Goal: Information Seeking & Learning: Learn about a topic

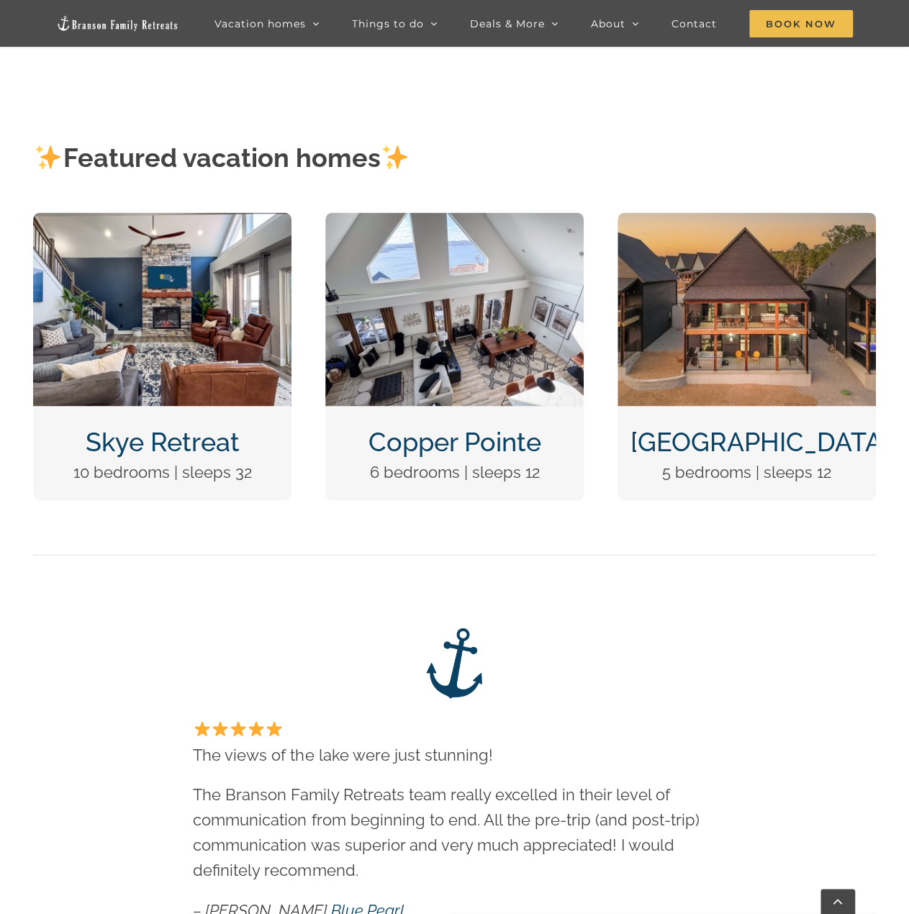
scroll to position [864, 0]
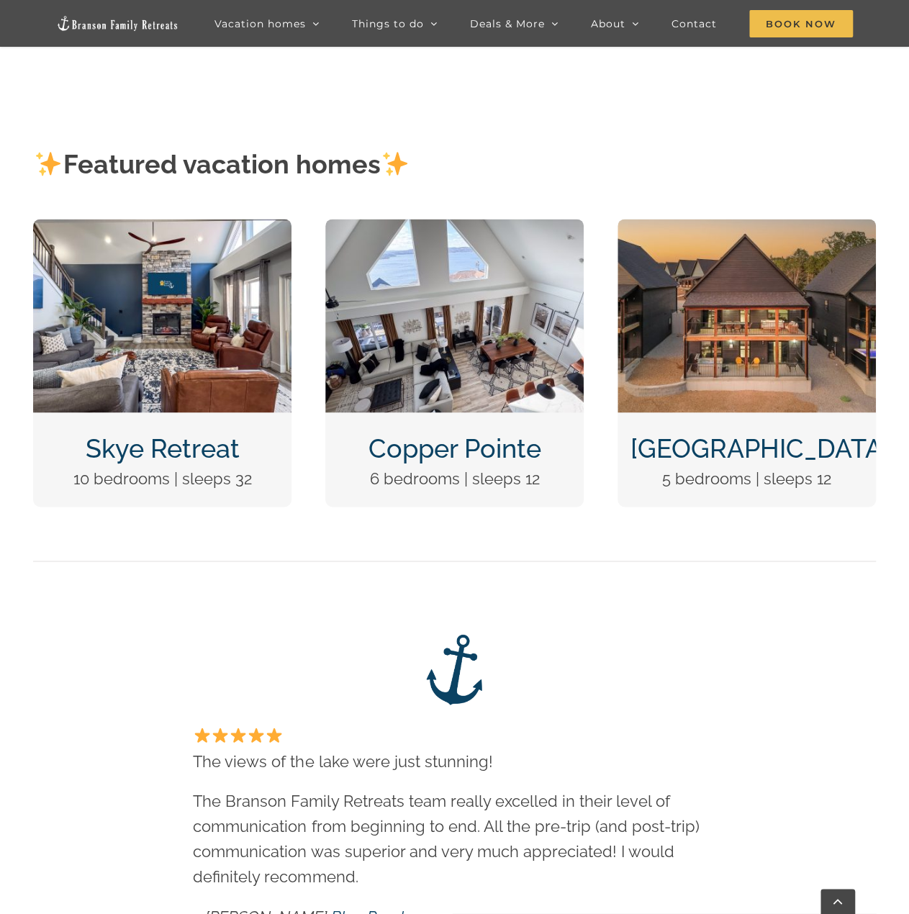
click at [782, 364] on img "DCIM100MEDIADJI_0124.JPG" at bounding box center [747, 316] width 258 height 194
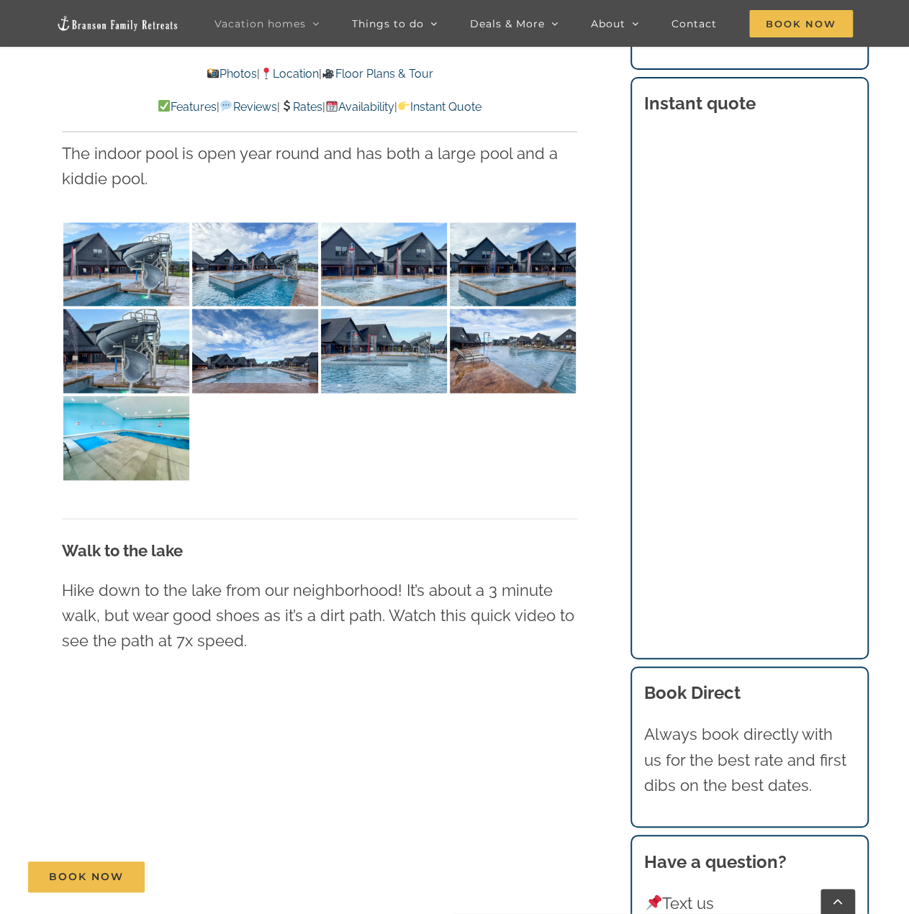
scroll to position [3888, 0]
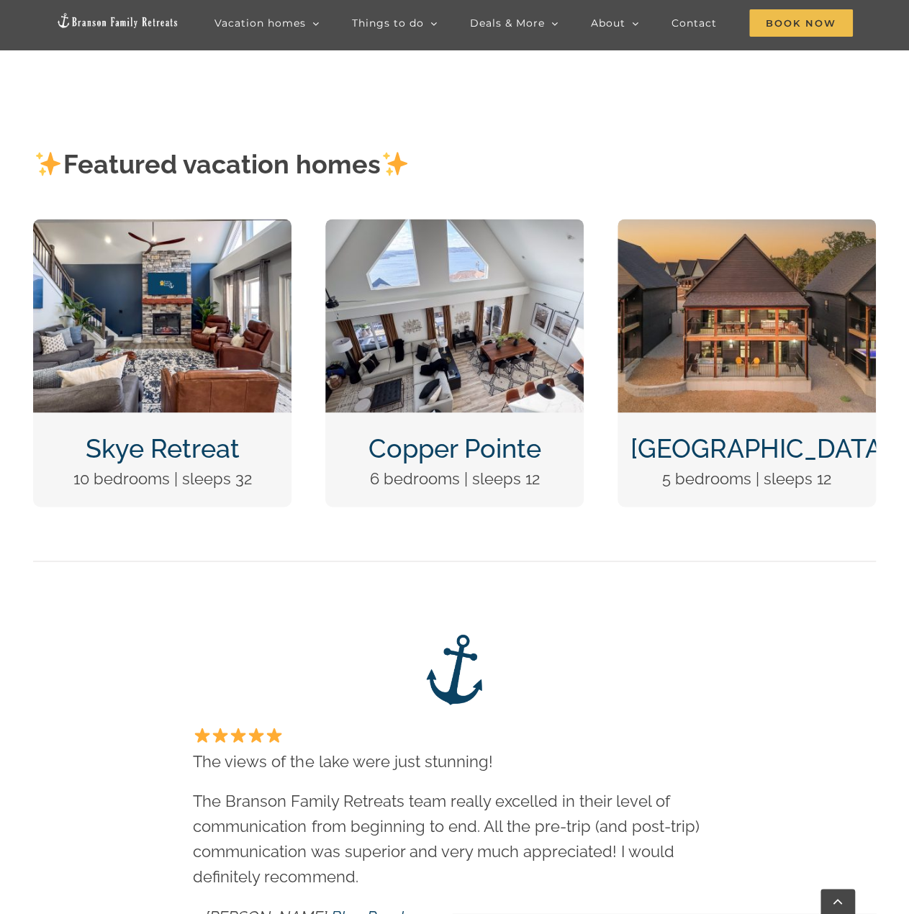
scroll to position [864, 0]
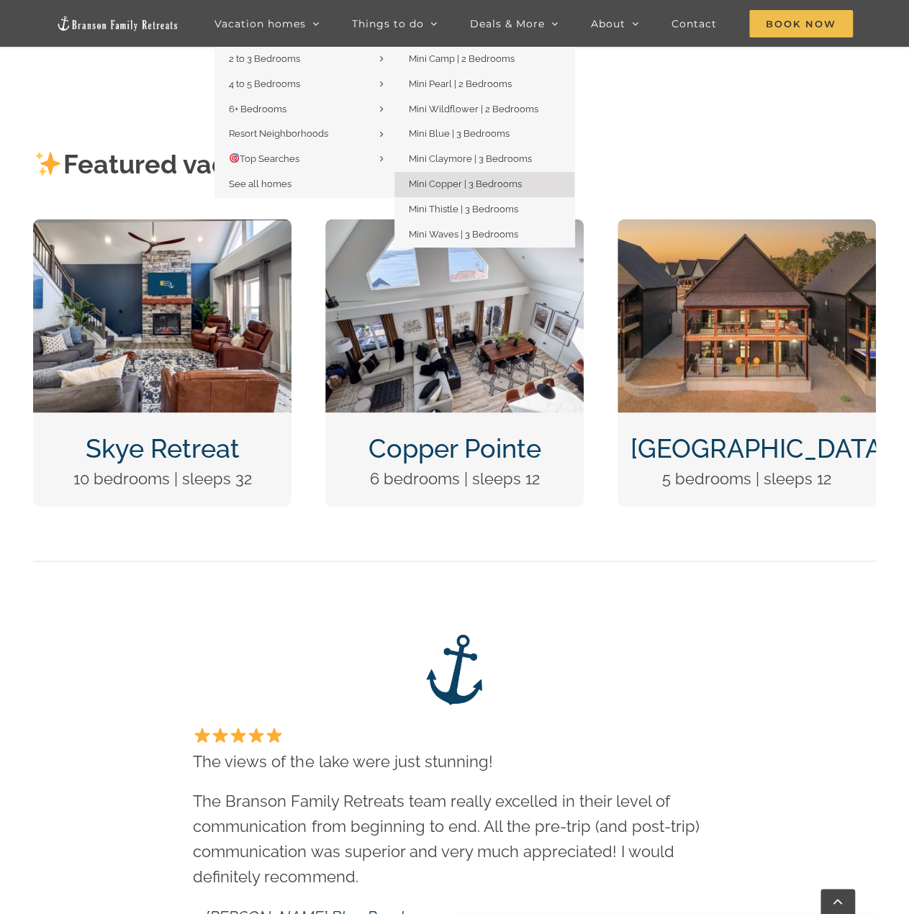
click at [451, 184] on span "Mini Copper | 3 Bedrooms" at bounding box center [465, 184] width 113 height 11
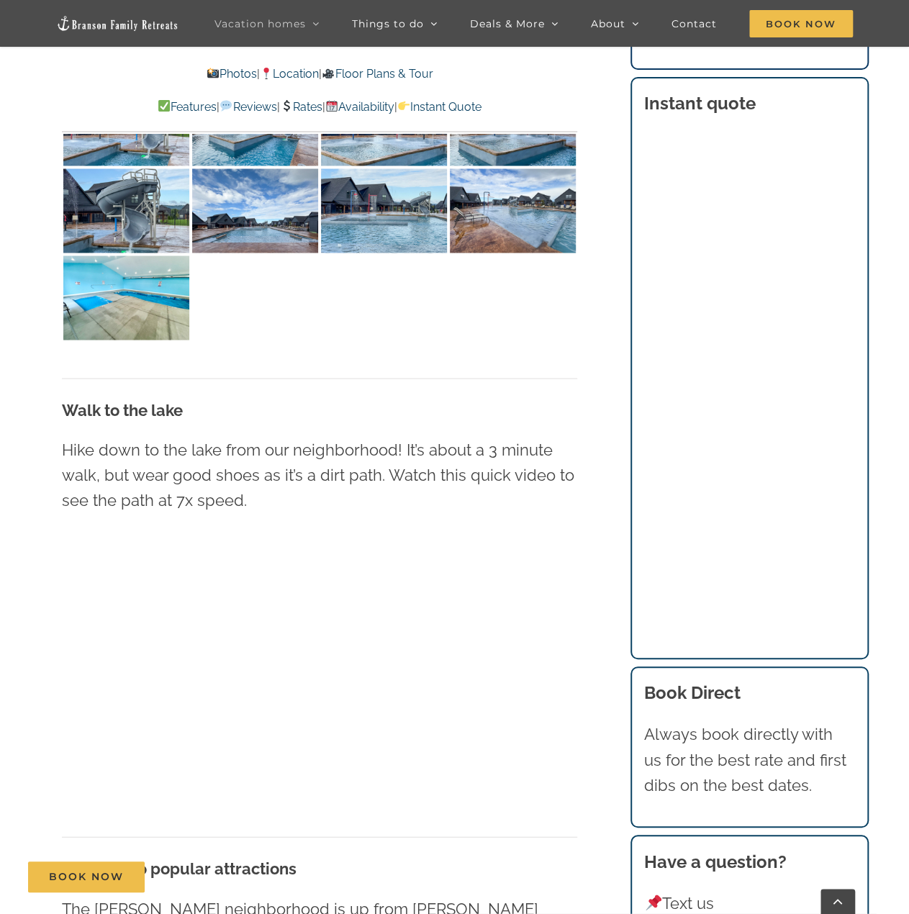
scroll to position [3888, 0]
